Goal: Check status

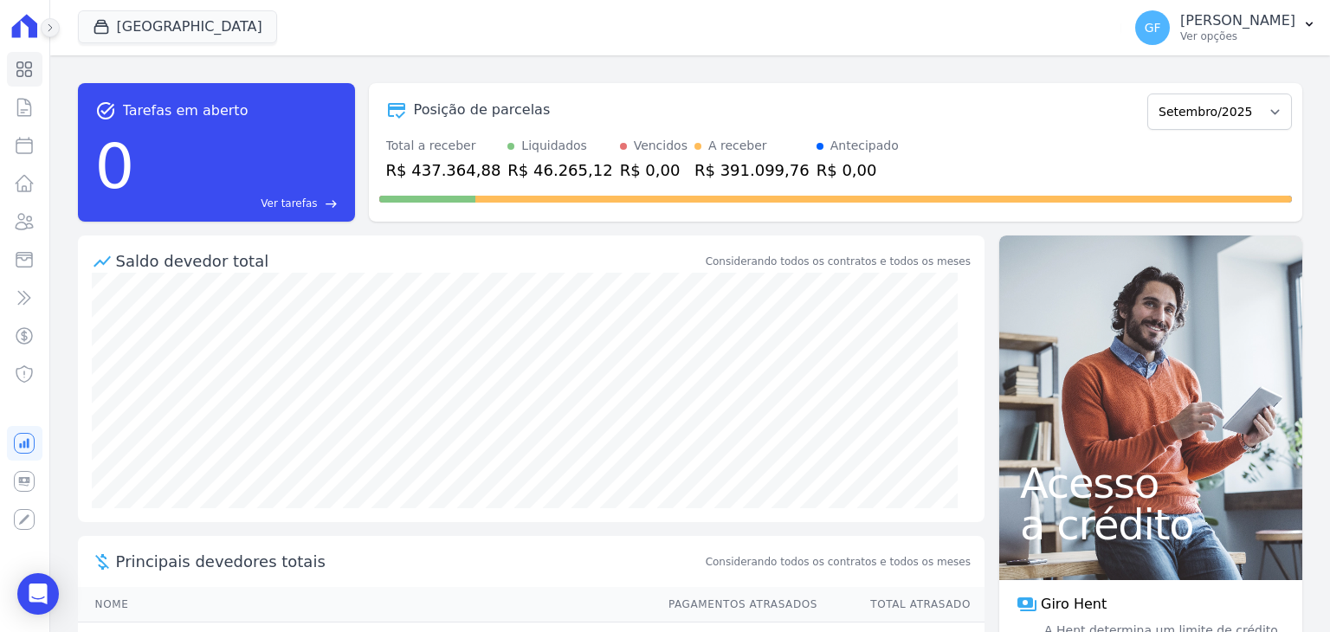
click at [58, 25] on button at bounding box center [50, 27] width 19 height 19
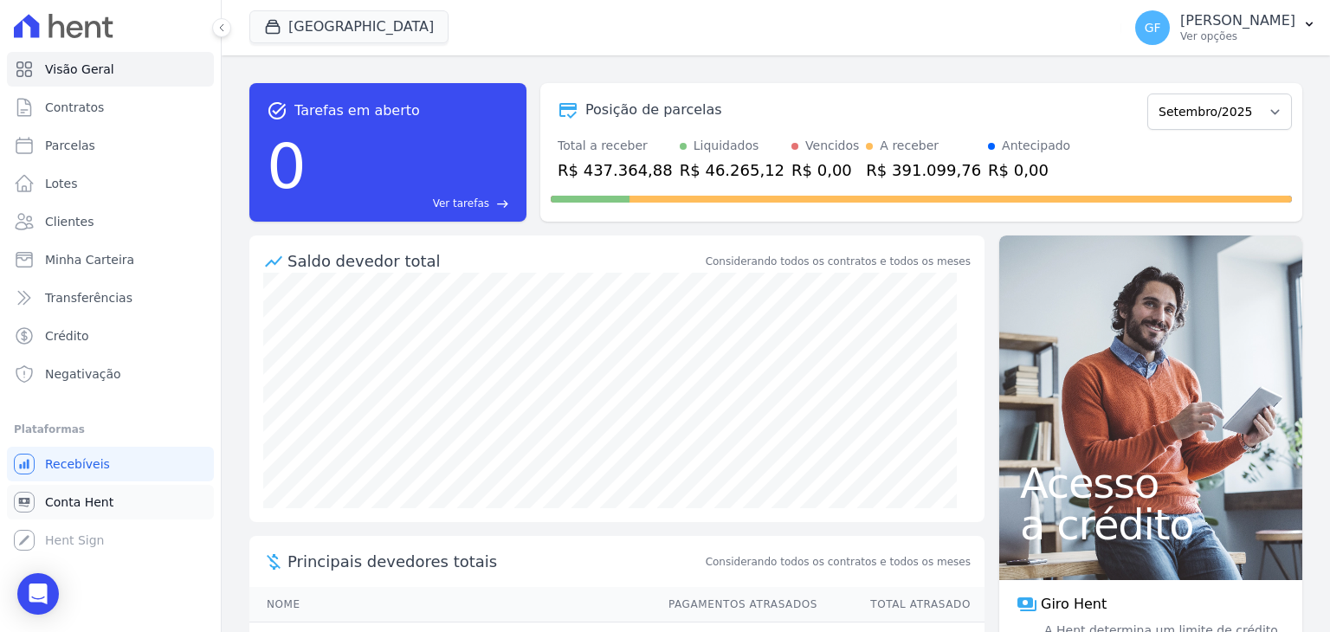
click at [60, 514] on link "Conta Hent" at bounding box center [110, 502] width 207 height 35
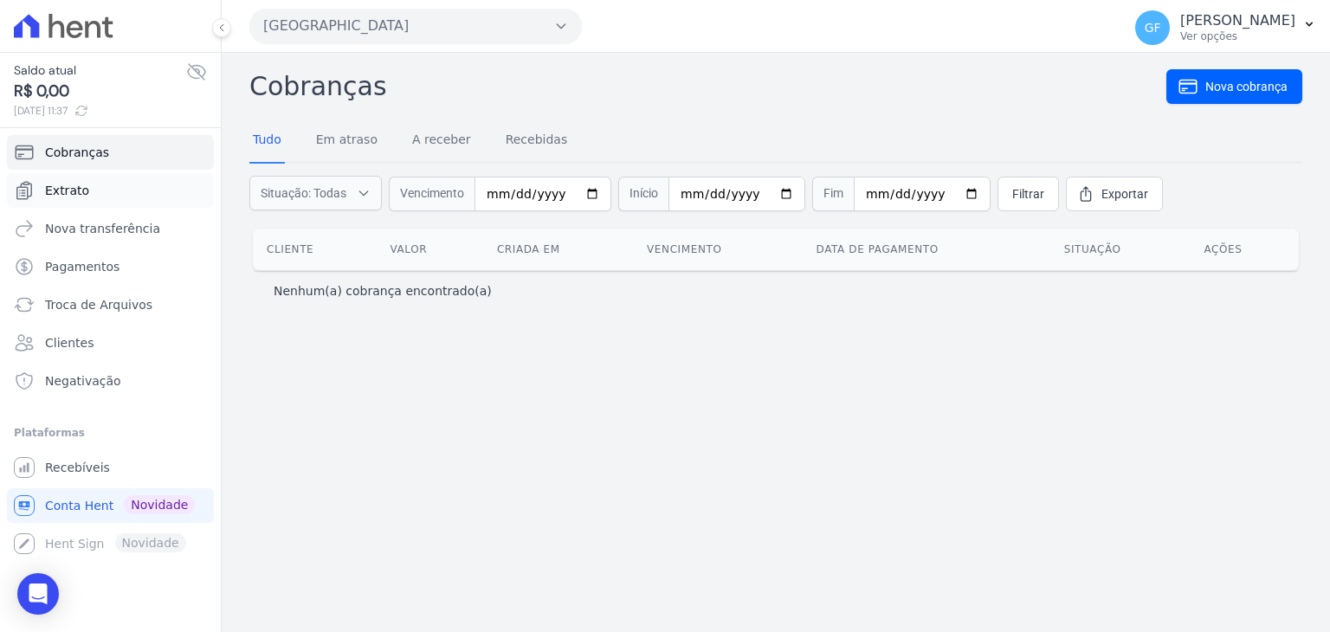
click at [83, 191] on span "Extrato" at bounding box center [67, 190] width 44 height 17
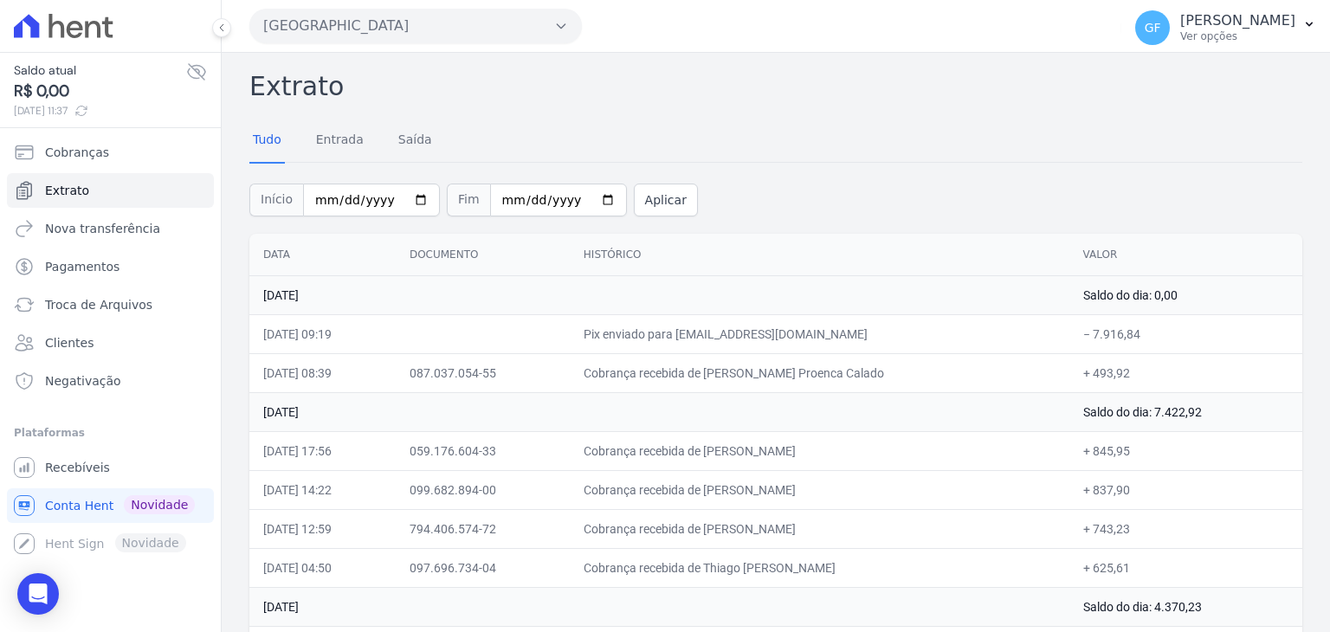
drag, startPoint x: 923, startPoint y: 394, endPoint x: 1208, endPoint y: 560, distance: 329.9
click at [1232, 536] on td "+ 743,23" at bounding box center [1185, 528] width 233 height 39
